Goal: Transaction & Acquisition: Purchase product/service

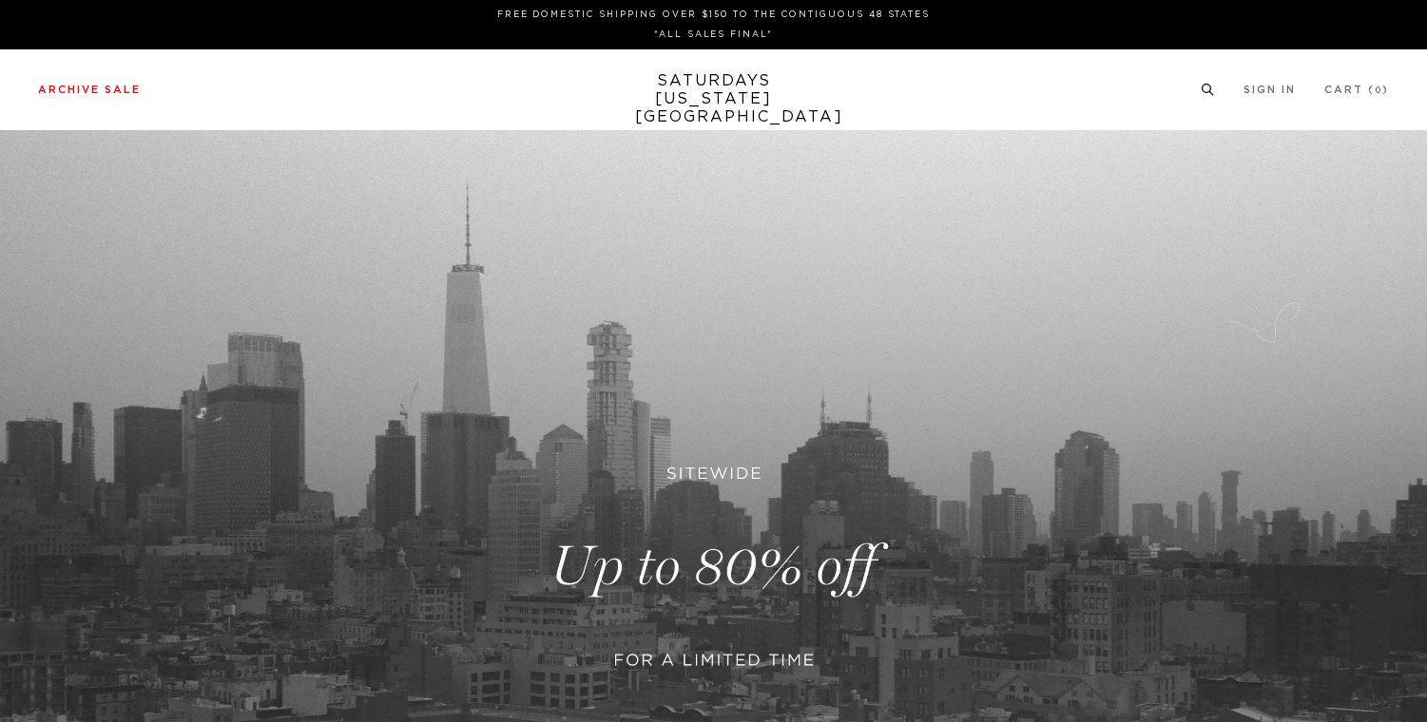
click at [1209, 85] on icon at bounding box center [1208, 90] width 14 height 12
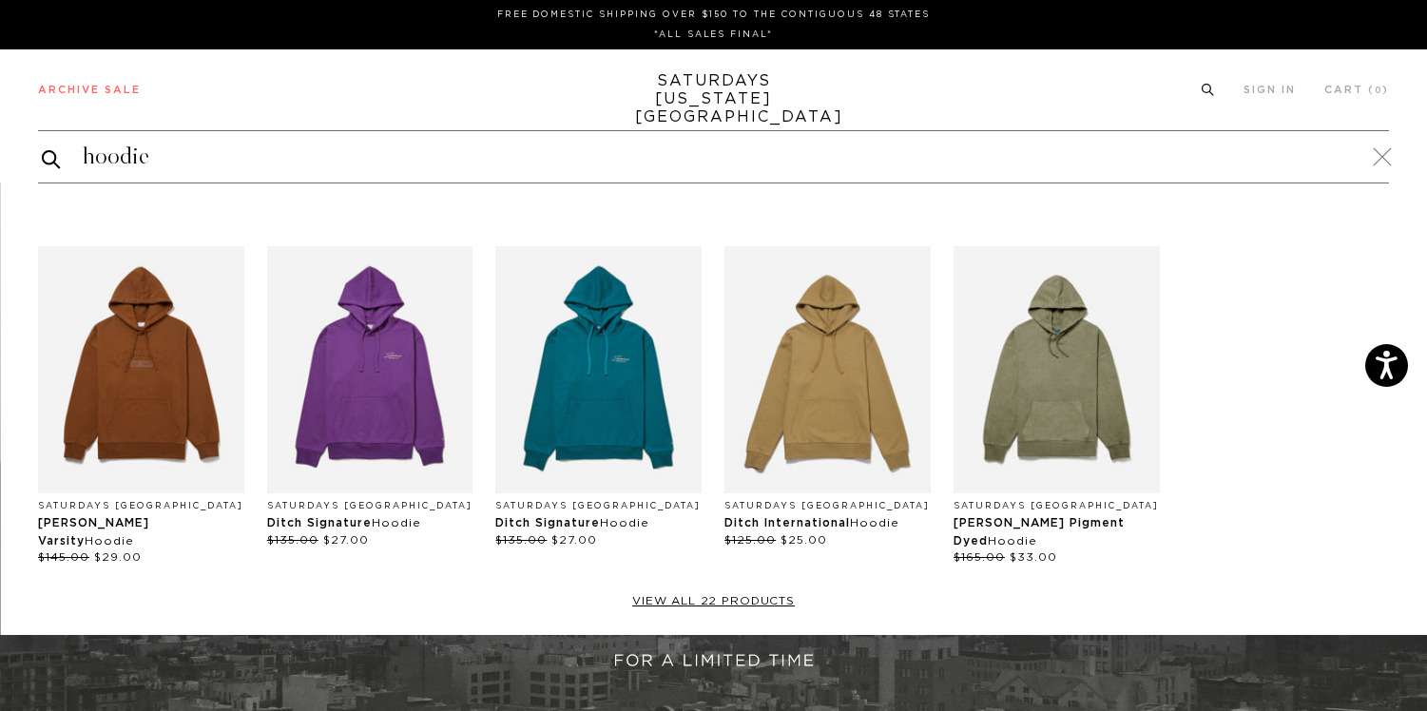
type input "hoodie"
click at [42, 147] on button "submit" at bounding box center [51, 159] width 19 height 24
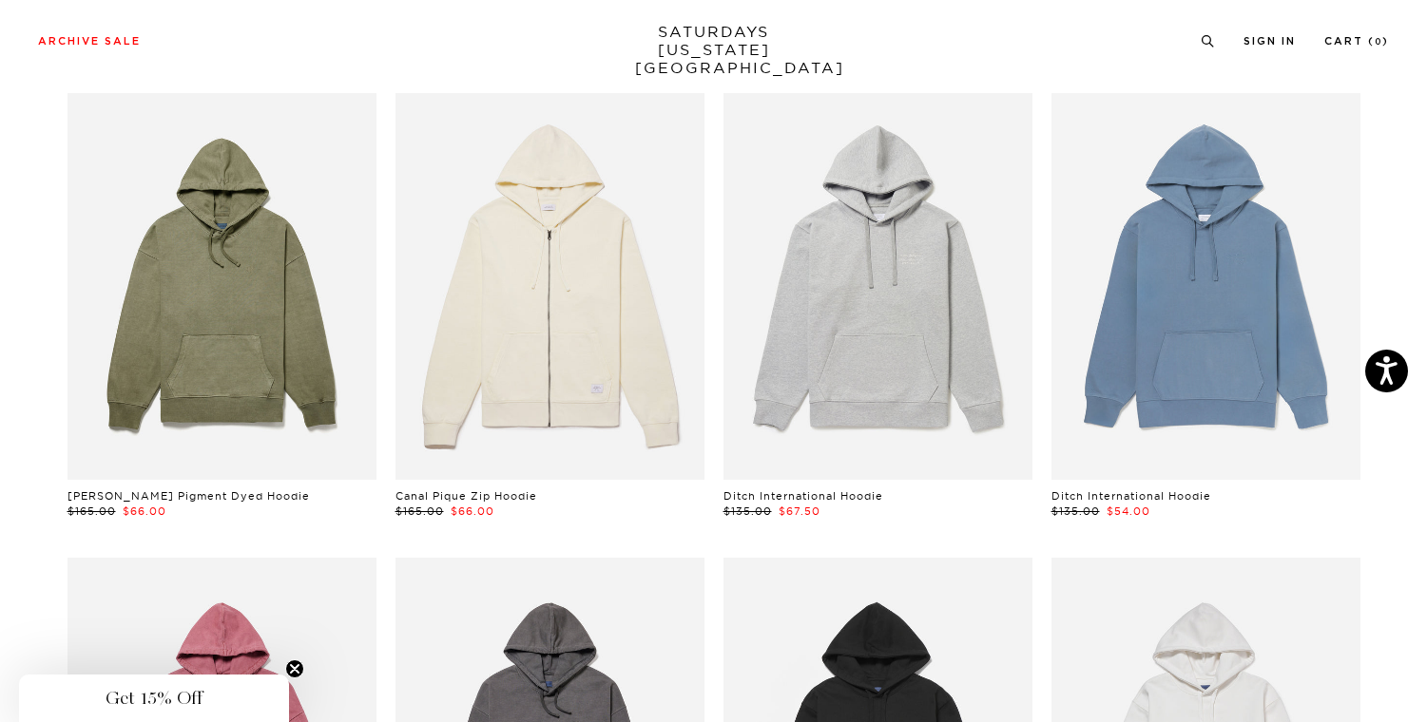
scroll to position [1049, 0]
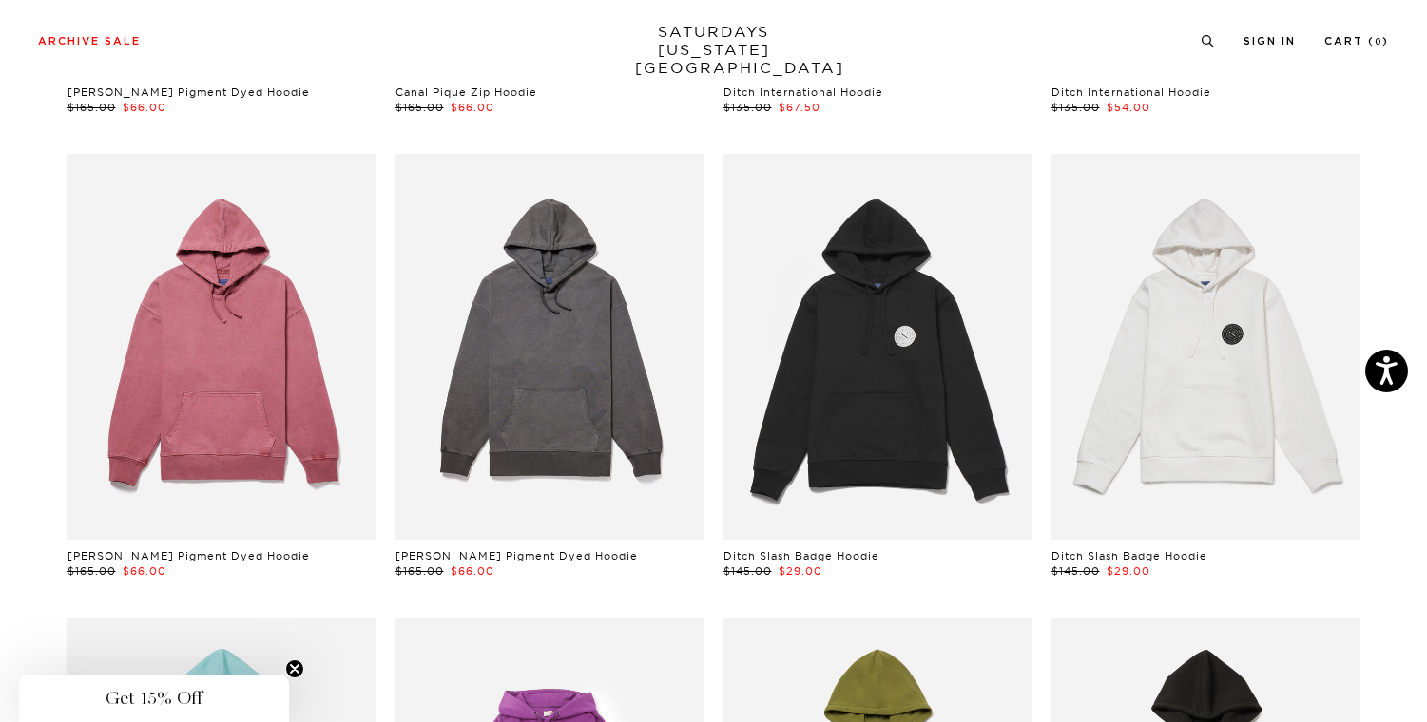
click at [289, 452] on link at bounding box center [221, 347] width 309 height 386
click at [539, 474] on link at bounding box center [549, 347] width 309 height 386
click at [939, 370] on link at bounding box center [877, 347] width 309 height 386
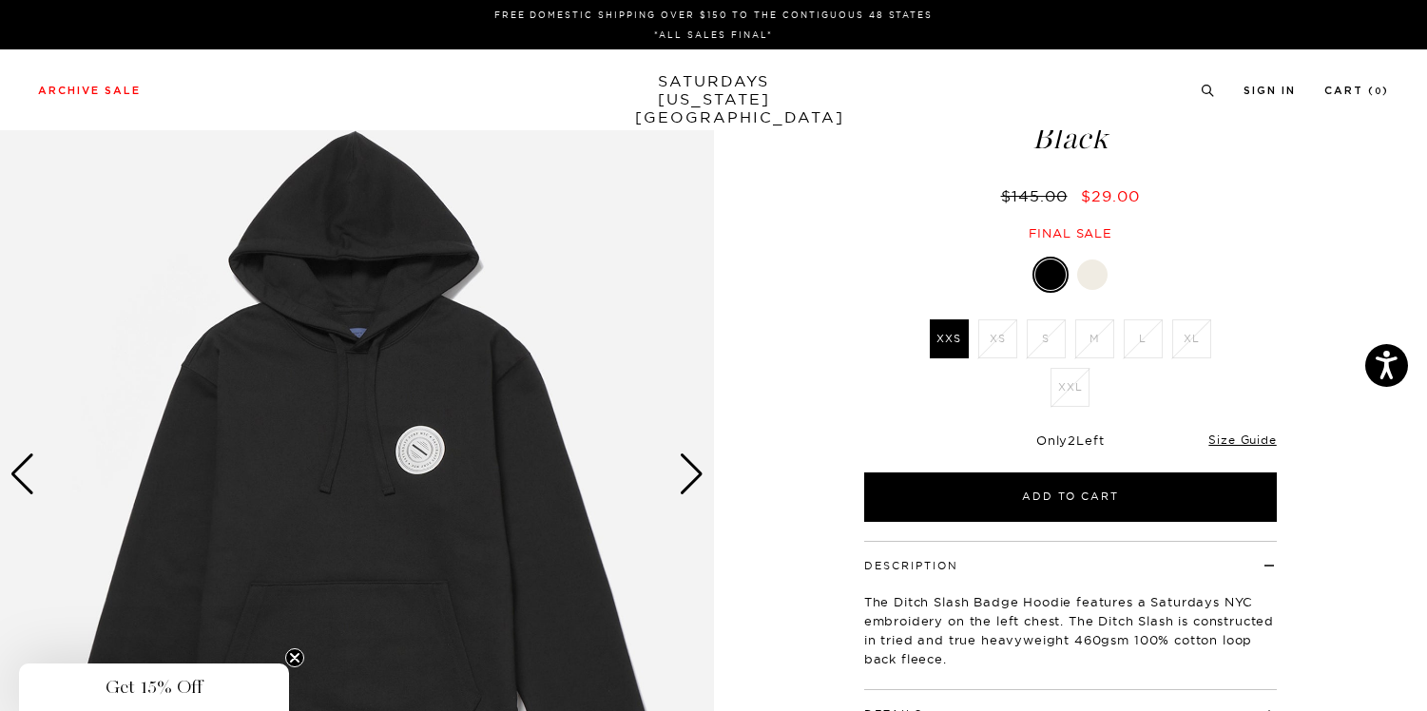
scroll to position [186, 0]
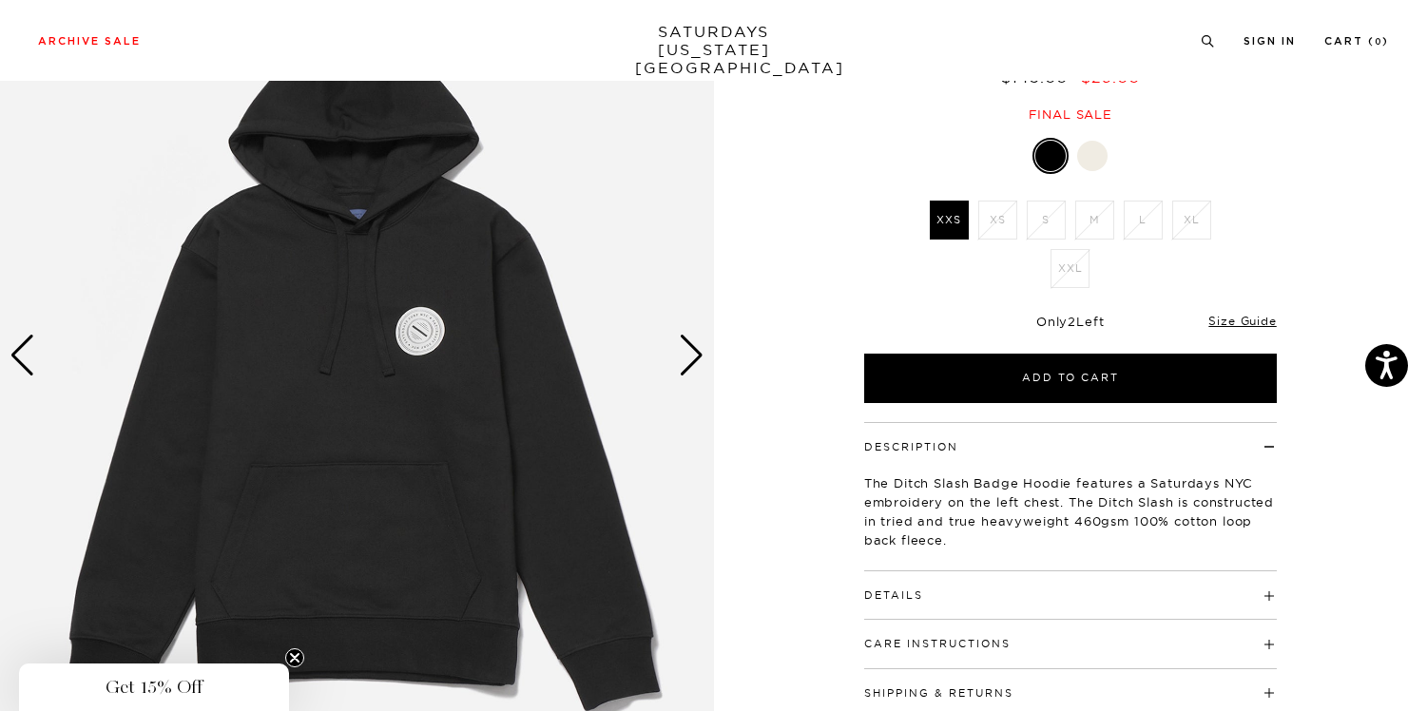
click at [696, 350] on div "Next slide" at bounding box center [692, 356] width 26 height 42
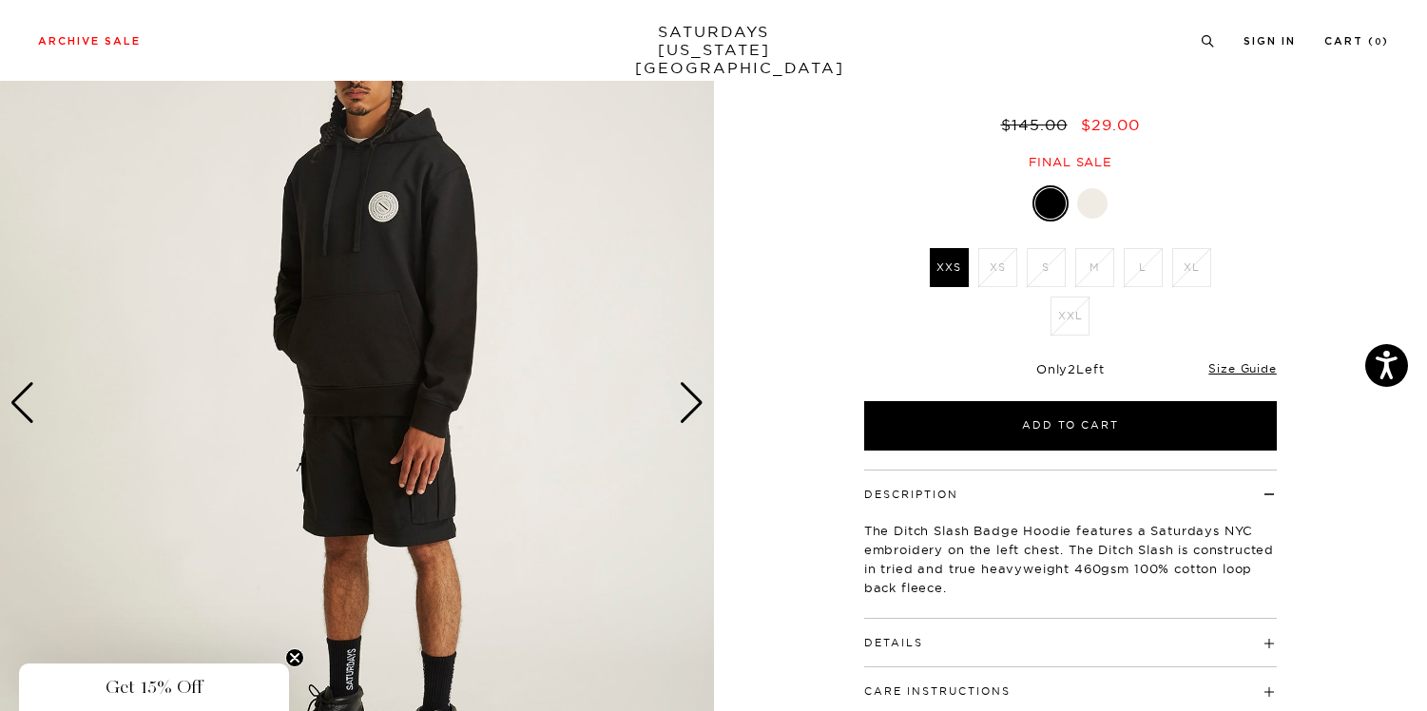
scroll to position [31, 0]
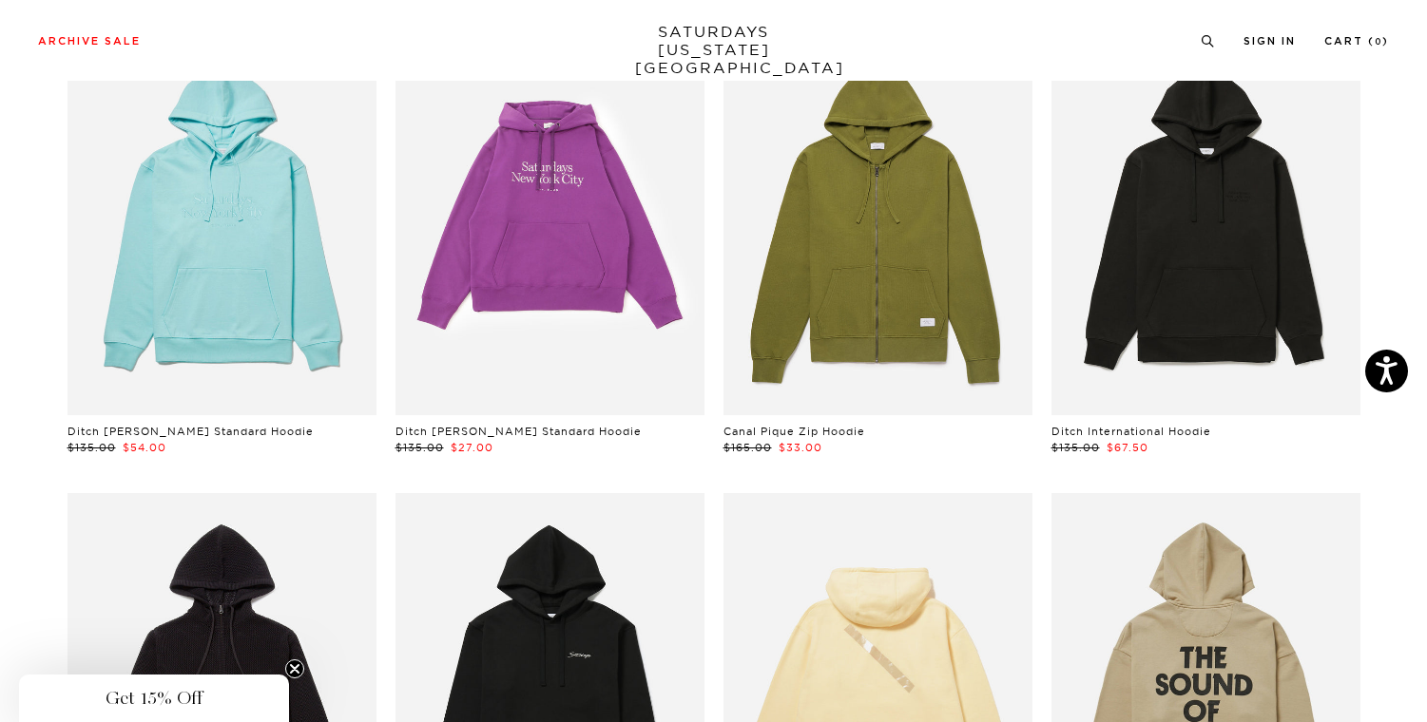
scroll to position [1977, 0]
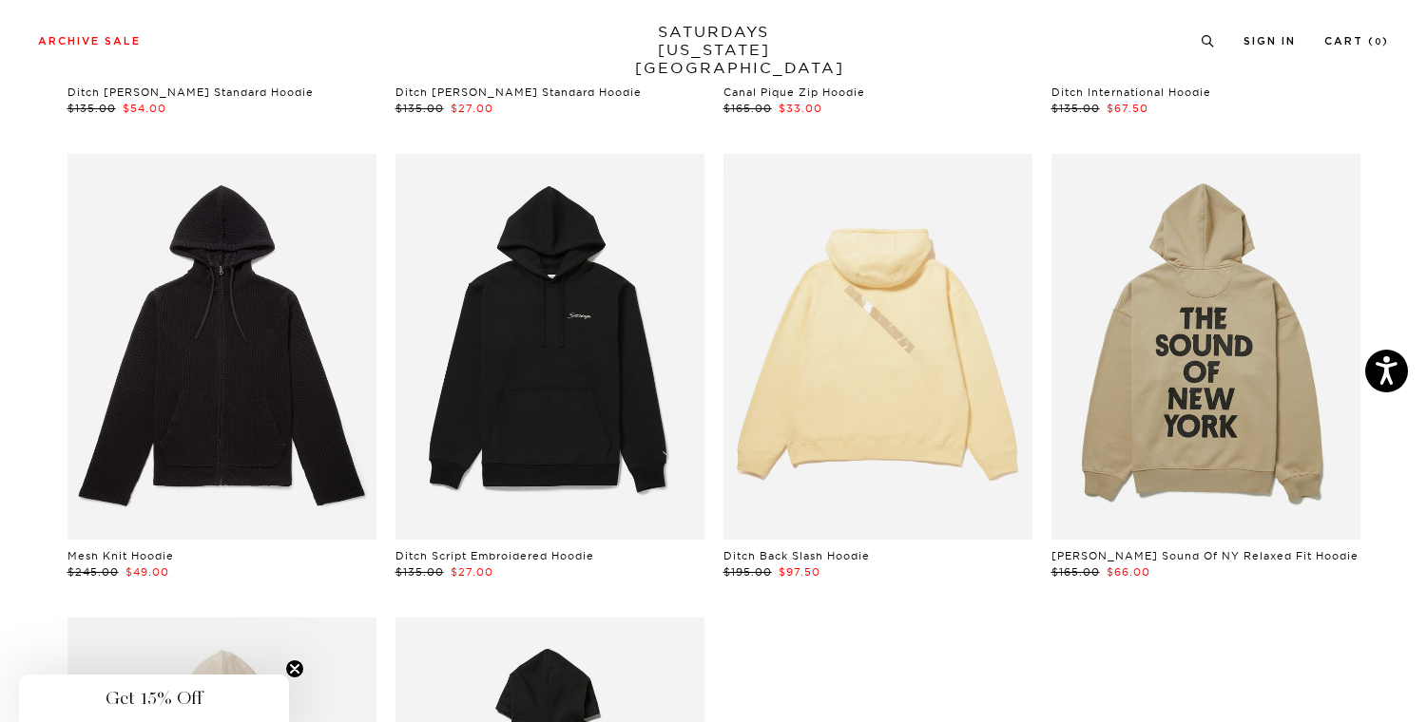
click at [578, 434] on link at bounding box center [549, 347] width 309 height 386
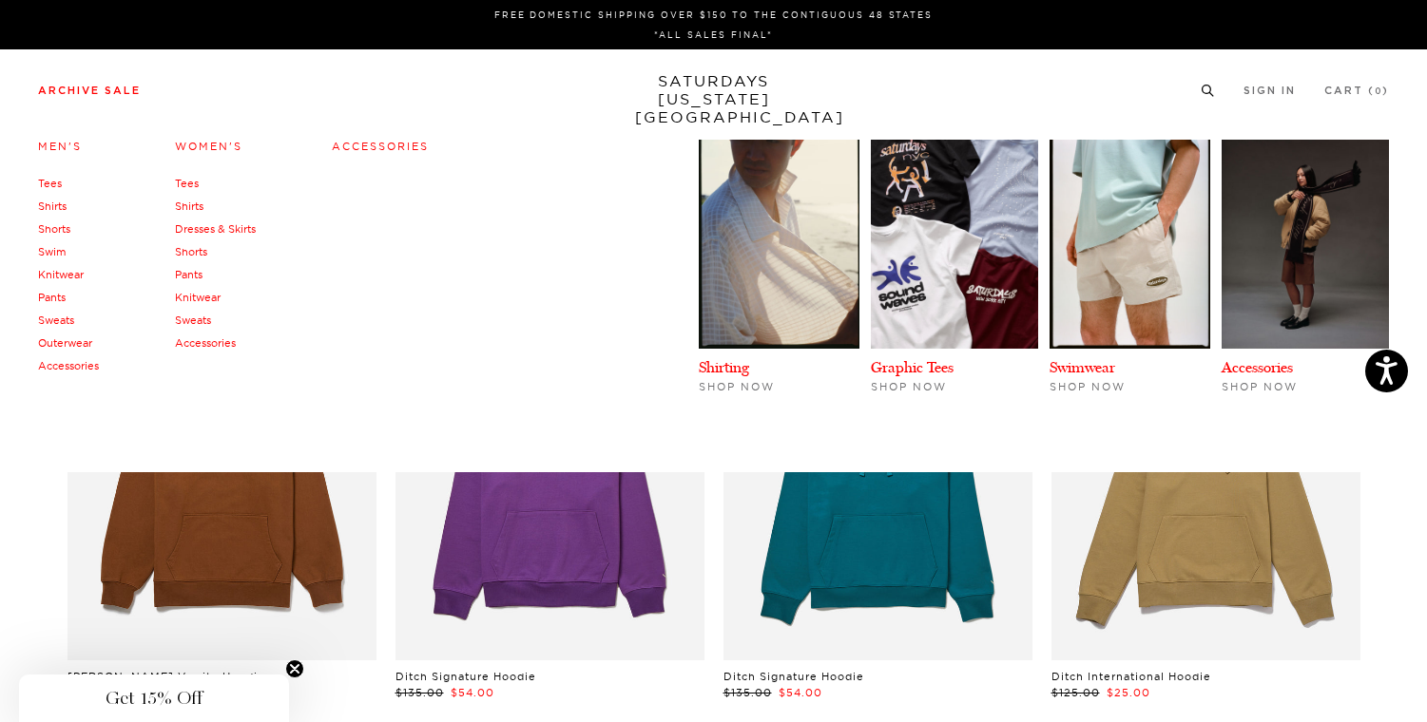
click at [60, 147] on link "Men's" at bounding box center [60, 146] width 44 height 13
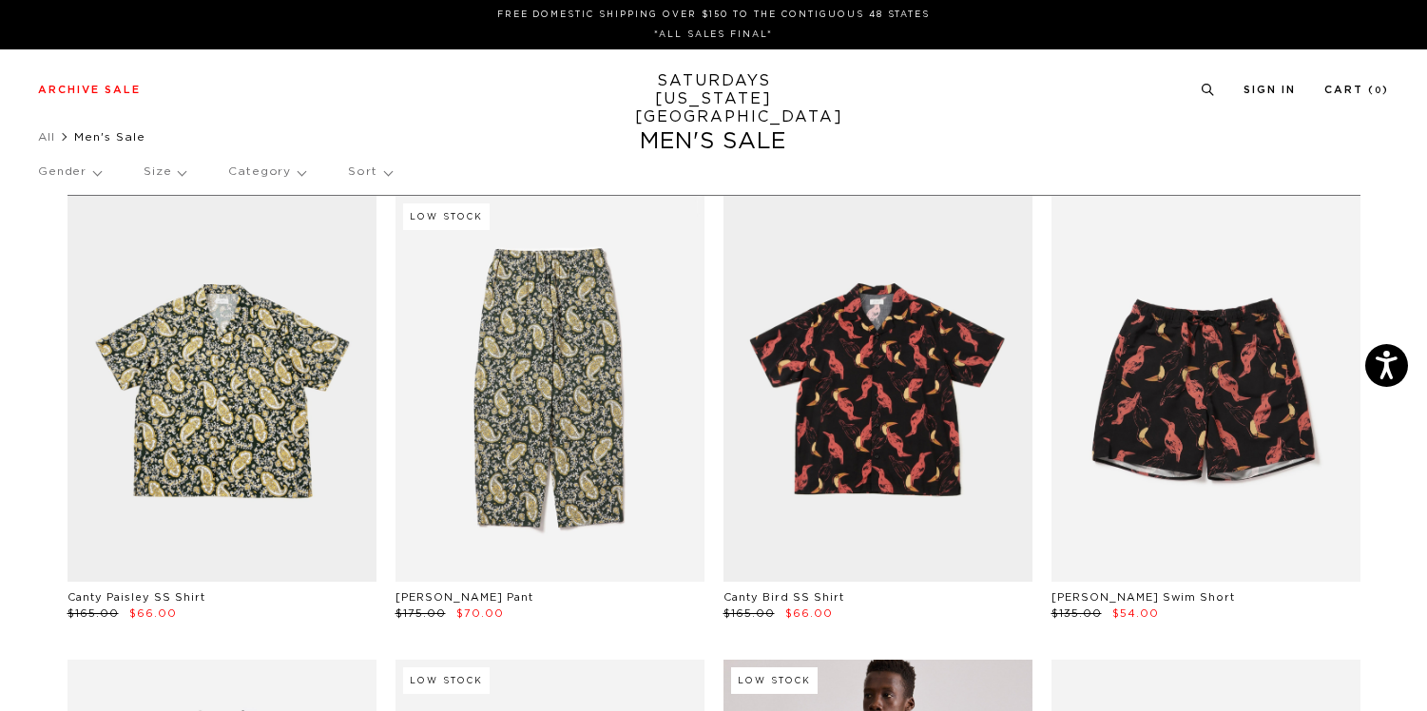
click at [179, 174] on p "Size" at bounding box center [165, 172] width 42 height 44
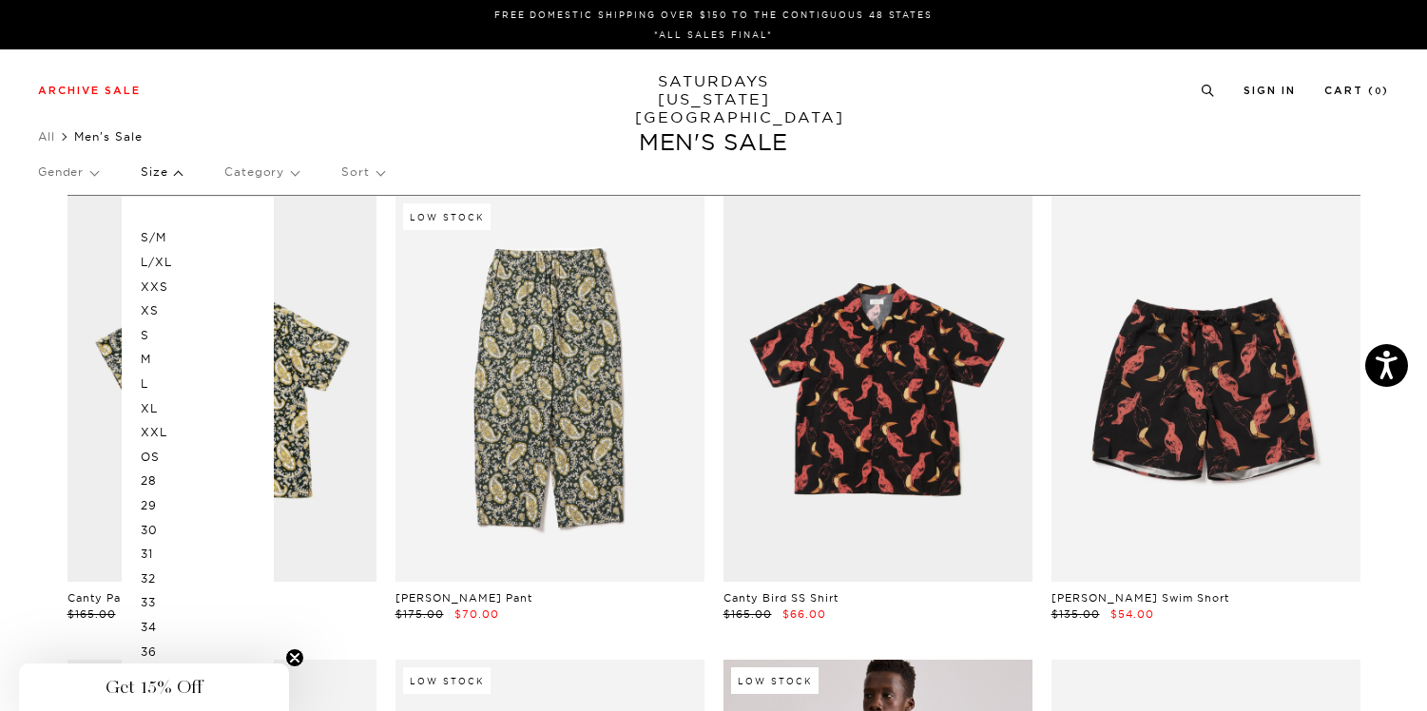
click at [144, 384] on p "L" at bounding box center [198, 384] width 114 height 25
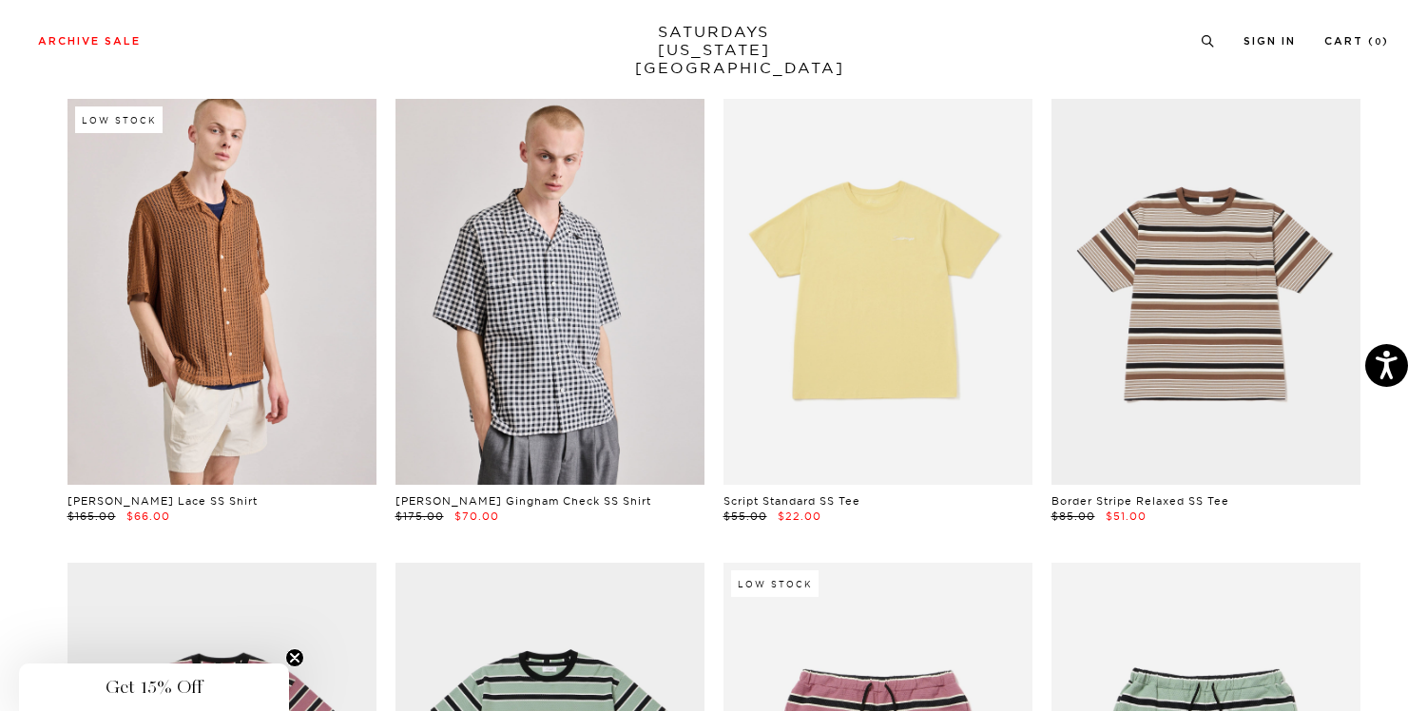
scroll to position [5762, 0]
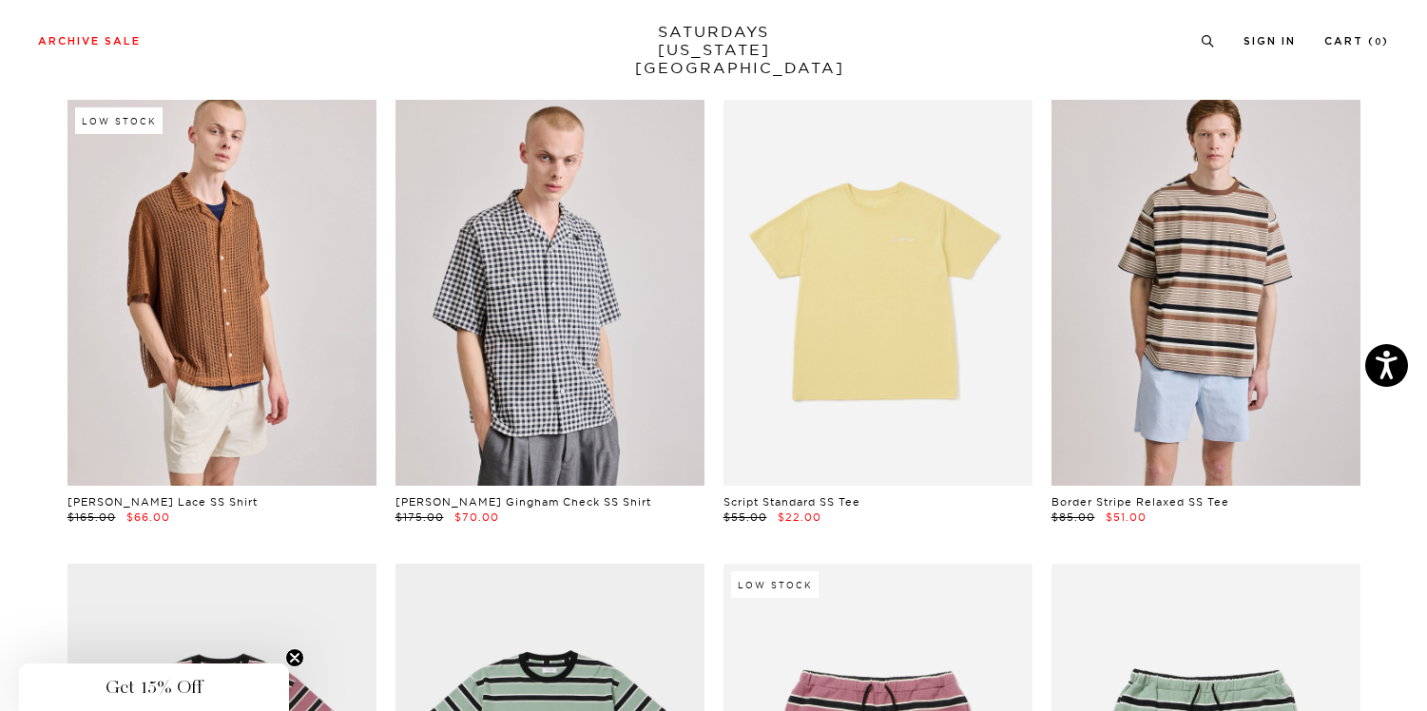
click at [1199, 431] on link at bounding box center [1205, 293] width 309 height 386
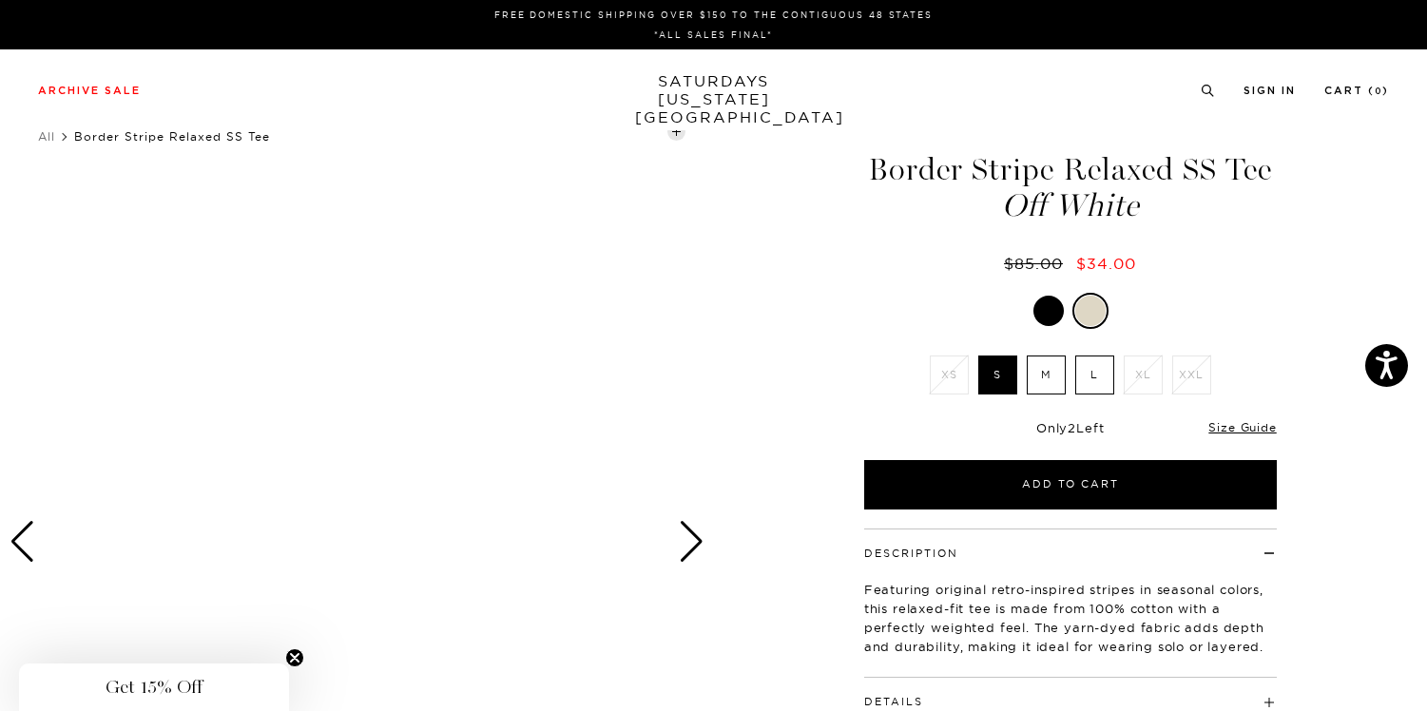
click at [1050, 300] on div at bounding box center [1048, 311] width 30 height 30
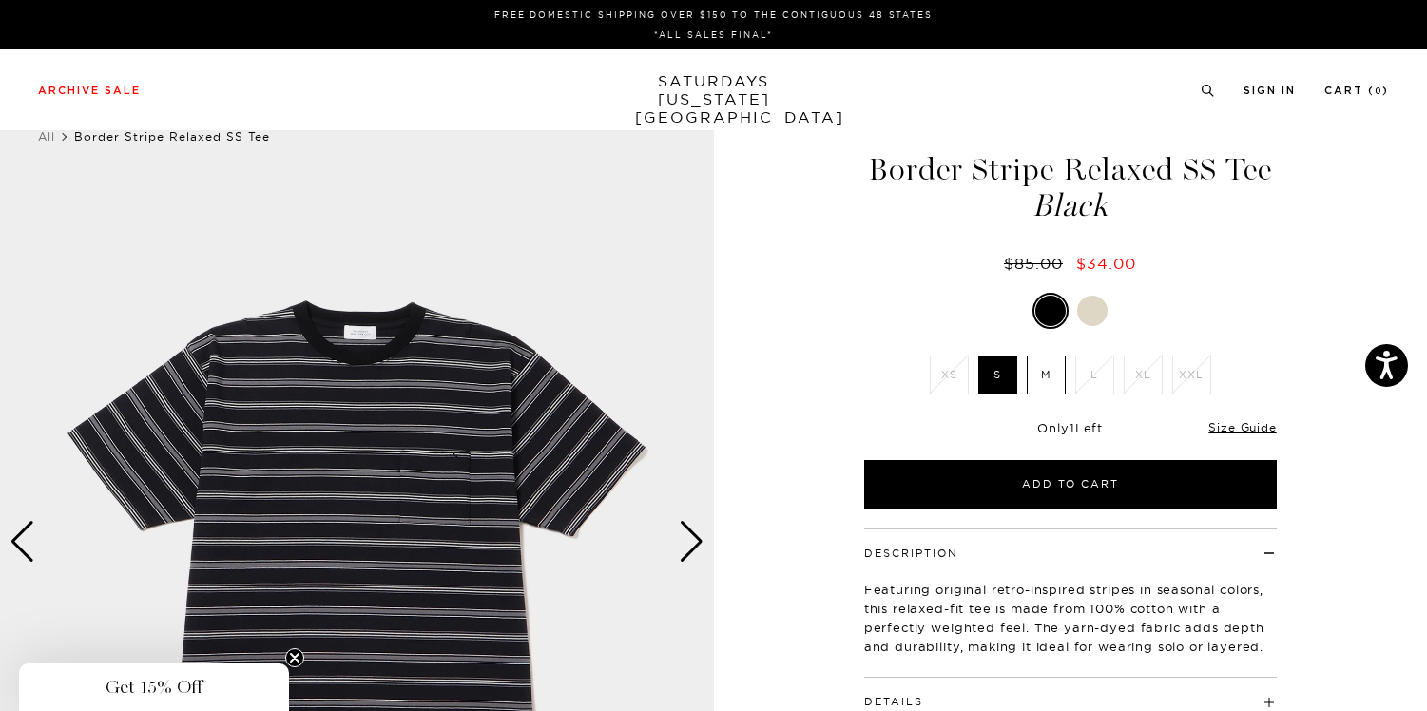
click at [1087, 310] on div at bounding box center [1092, 311] width 30 height 30
